Goal: Transaction & Acquisition: Purchase product/service

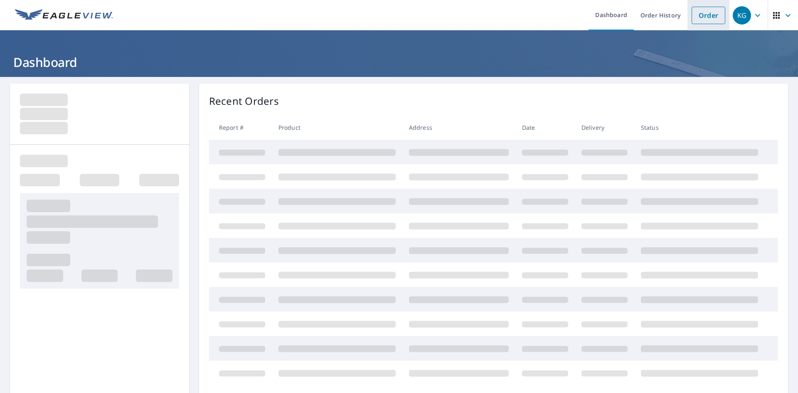
click at [701, 15] on link "Order" at bounding box center [708, 15] width 34 height 17
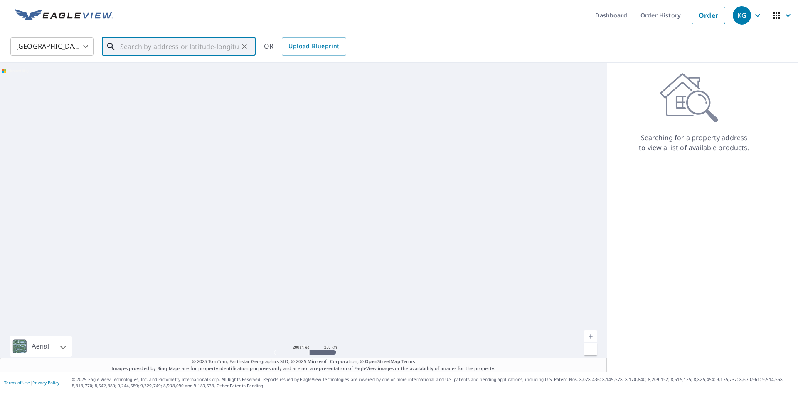
click at [191, 44] on input "text" at bounding box center [179, 46] width 118 height 23
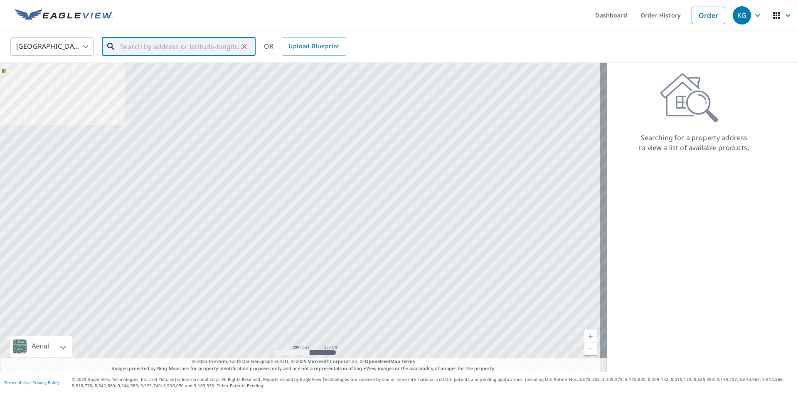
paste input "1711 South [PERSON_NAME]"
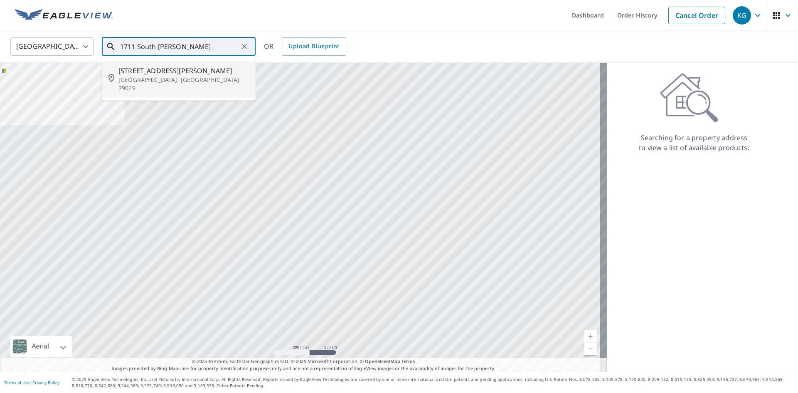
click at [162, 87] on li "[STREET_ADDRESS][PERSON_NAME]" at bounding box center [179, 79] width 154 height 37
type input "[STREET_ADDRESS][PERSON_NAME]"
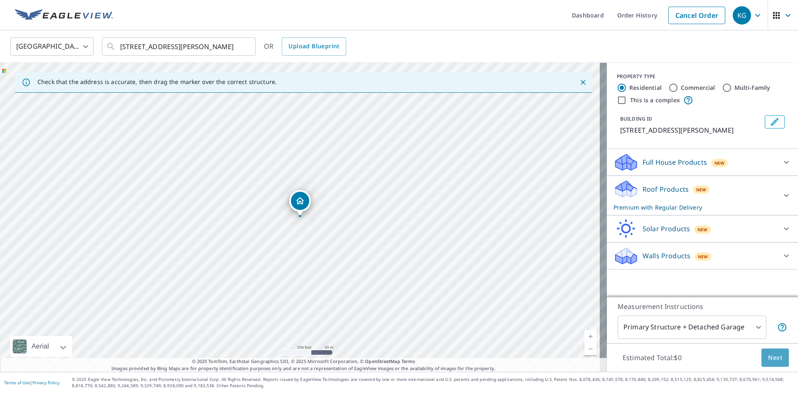
click at [774, 358] on span "Next" at bounding box center [775, 357] width 14 height 10
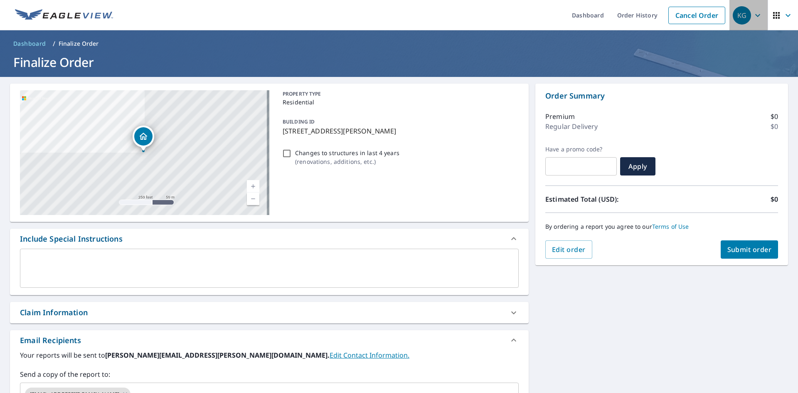
click at [752, 17] on icon "button" at bounding box center [757, 15] width 10 height 10
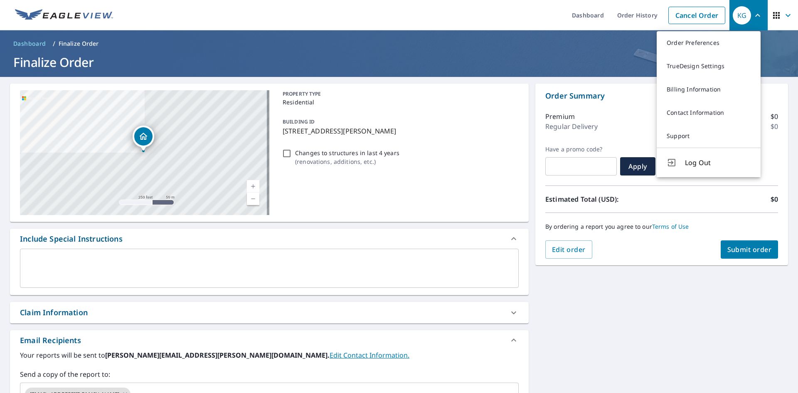
click at [609, 350] on div "[STREET_ADDRESS][PERSON_NAME] Aerial Road A standard road map Aerial A detailed…" at bounding box center [399, 287] width 798 height 421
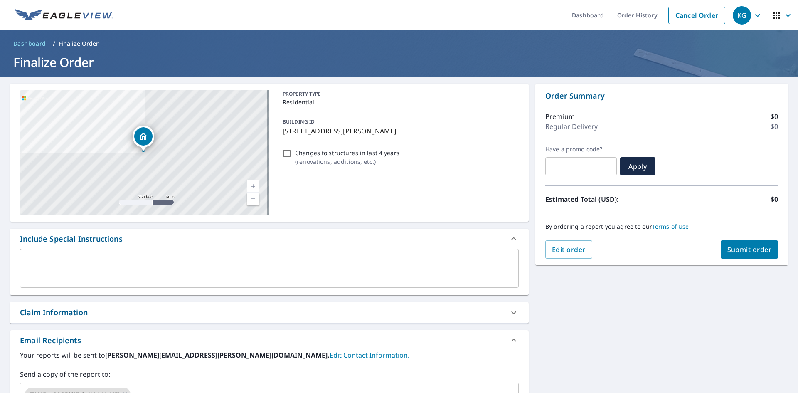
click at [171, 311] on div "Claim Information" at bounding box center [262, 312] width 484 height 11
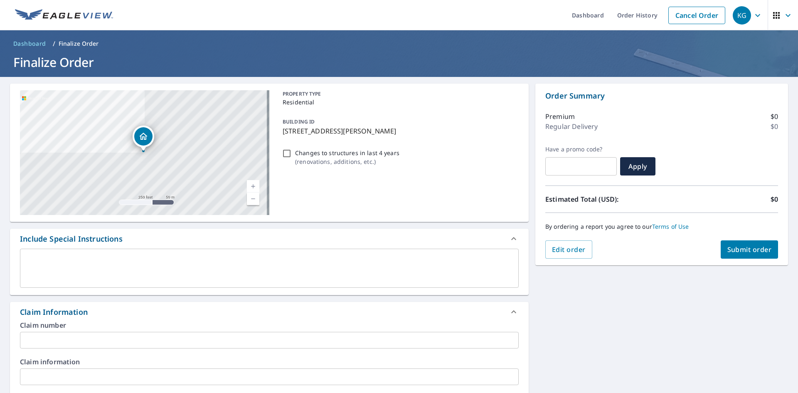
click at [150, 331] on div "Claim number ​" at bounding box center [269, 335] width 499 height 27
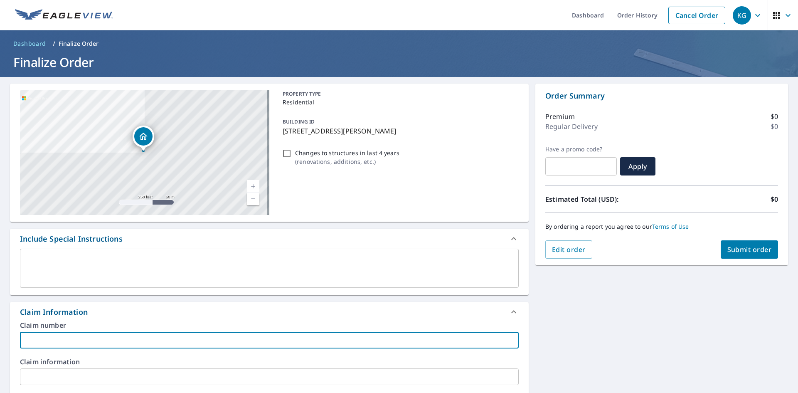
click at [148, 340] on input "text" at bounding box center [269, 340] width 499 height 17
type input "[PERSON_NAME]- MG"
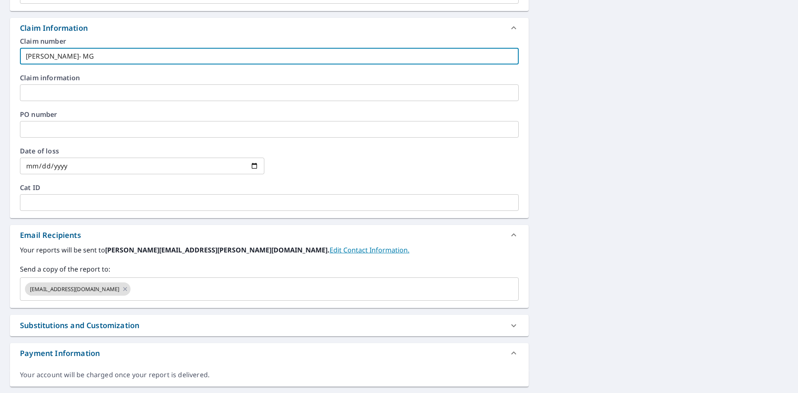
scroll to position [291, 0]
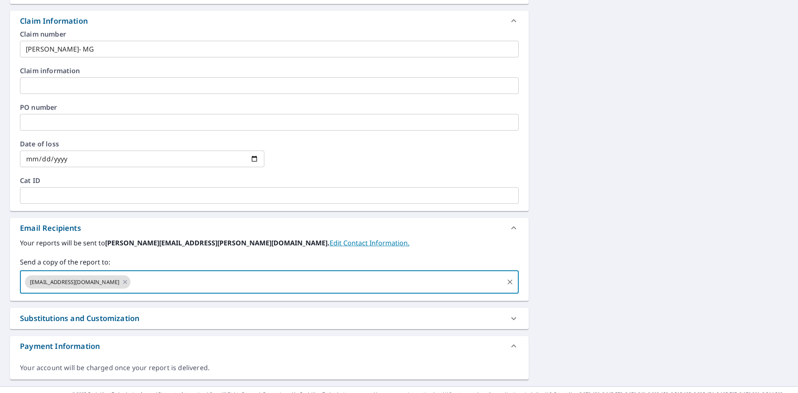
click at [159, 284] on input "text" at bounding box center [317, 282] width 371 height 16
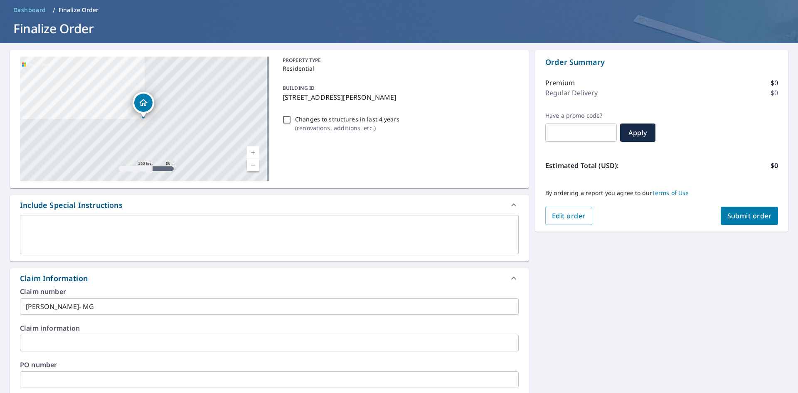
scroll to position [0, 0]
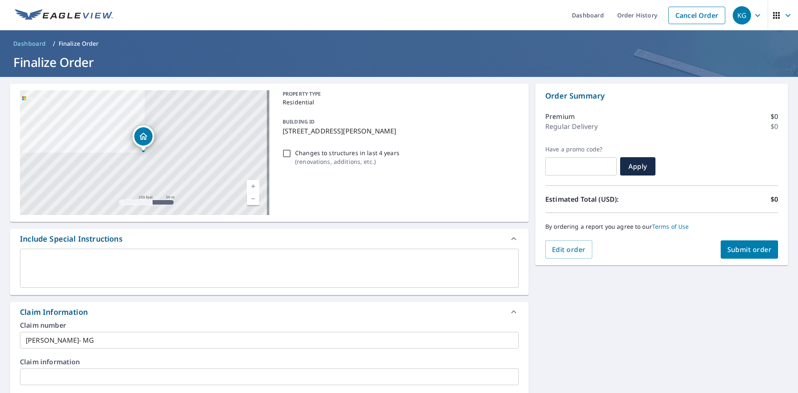
type input "[EMAIL_ADDRESS][DOMAIN_NAME]"
click at [730, 254] on button "Submit order" at bounding box center [749, 249] width 58 height 18
